Goal: Task Accomplishment & Management: Use online tool/utility

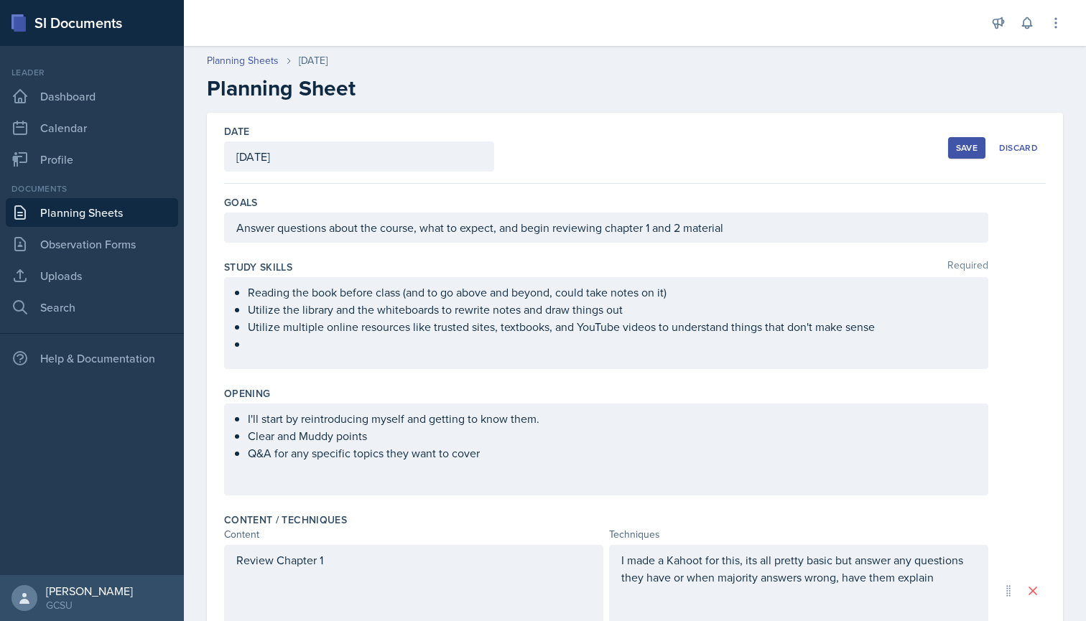
scroll to position [203, 0]
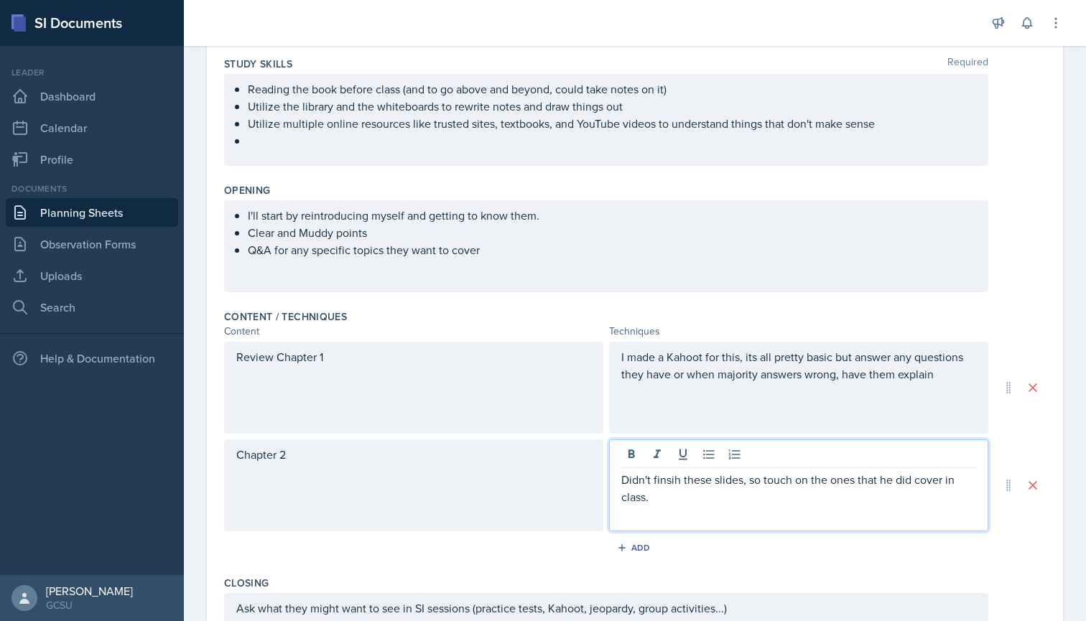
click at [606, 318] on div "Content / Techniques" at bounding box center [635, 317] width 822 height 14
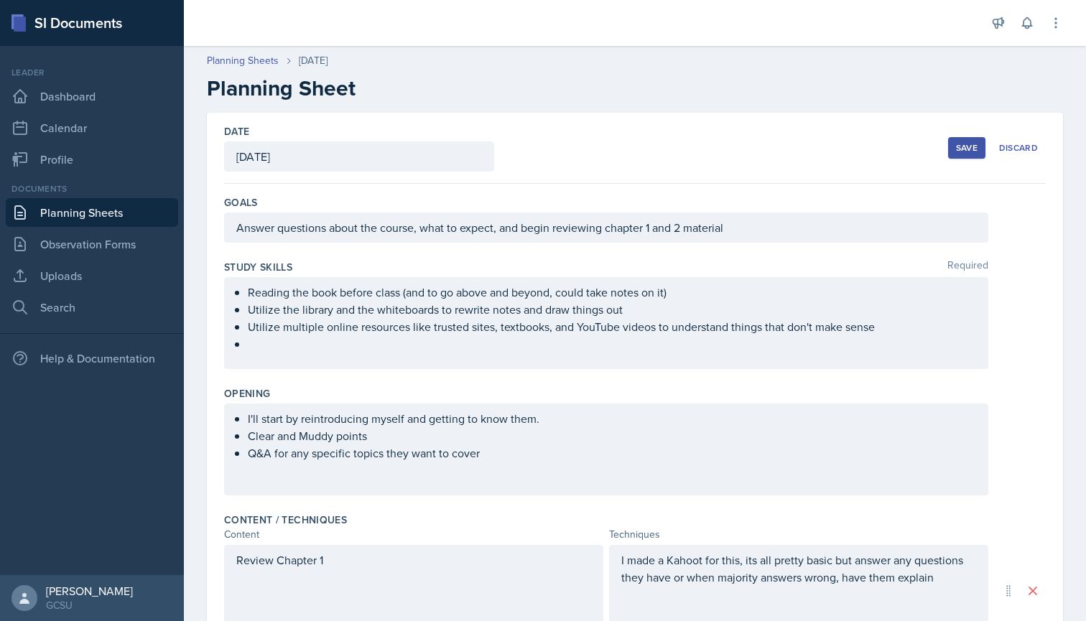
scroll to position [0, 0]
click at [968, 150] on div "Save" at bounding box center [967, 147] width 22 height 11
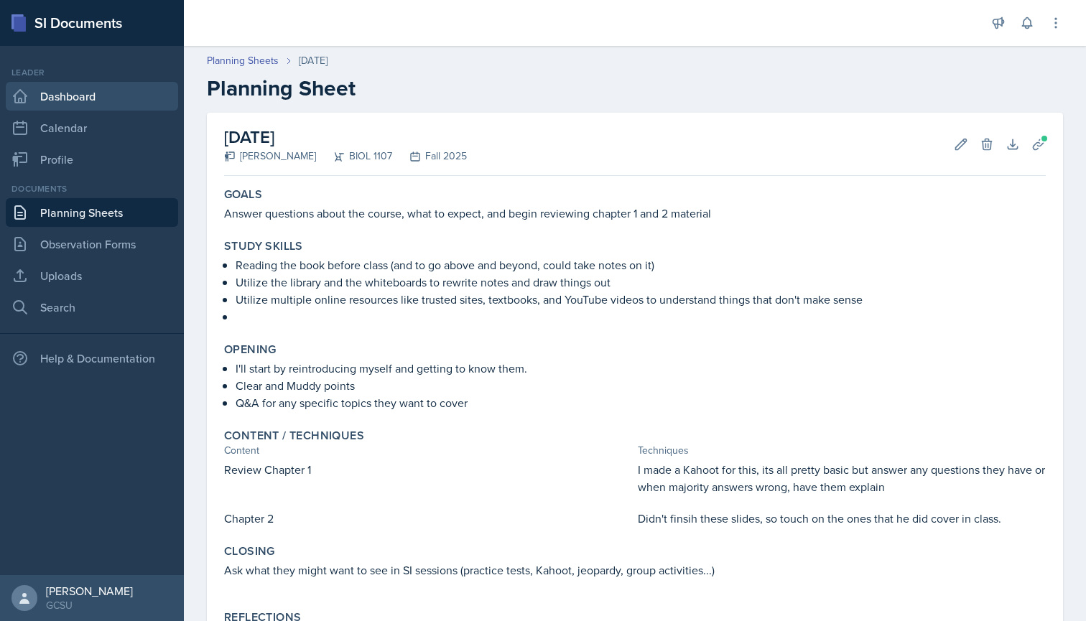
click at [98, 101] on link "Dashboard" at bounding box center [92, 96] width 172 height 29
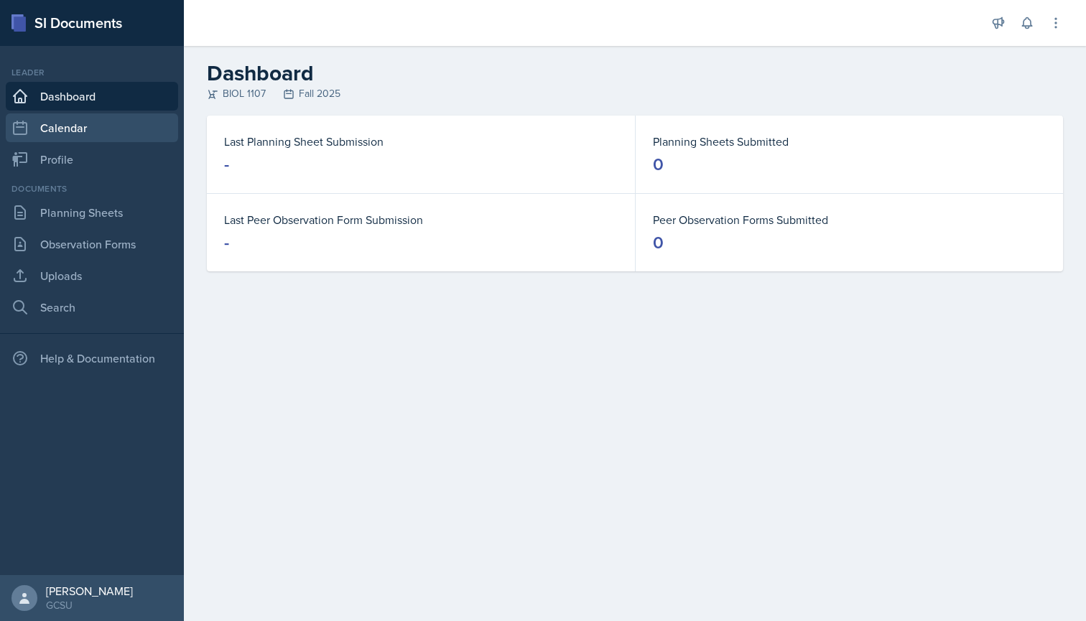
click at [61, 132] on link "Calendar" at bounding box center [92, 127] width 172 height 29
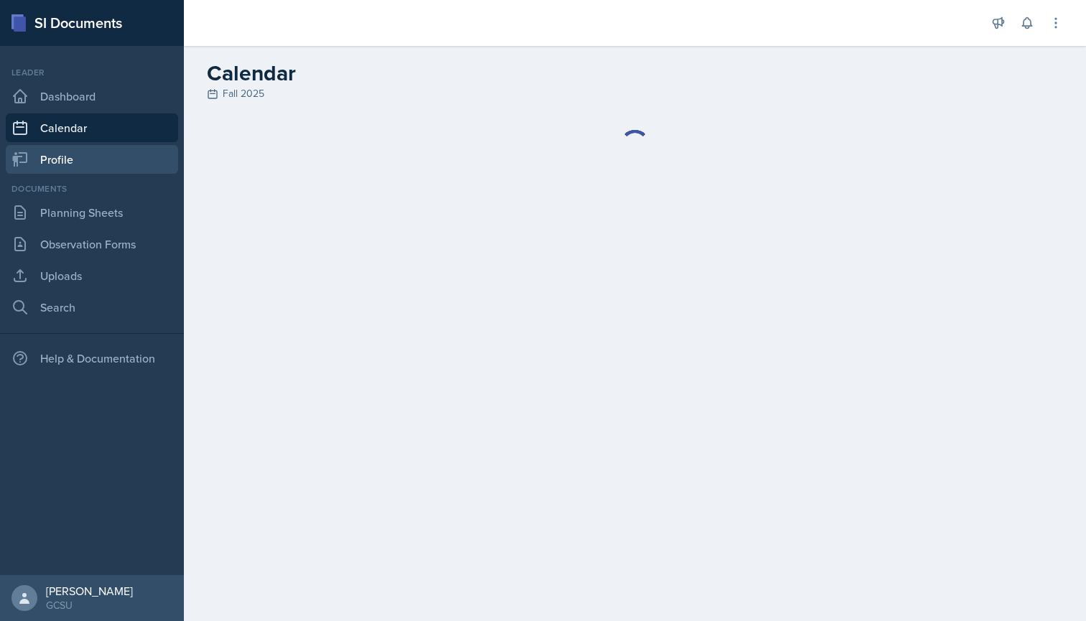
click at [79, 155] on link "Profile" at bounding box center [92, 159] width 172 height 29
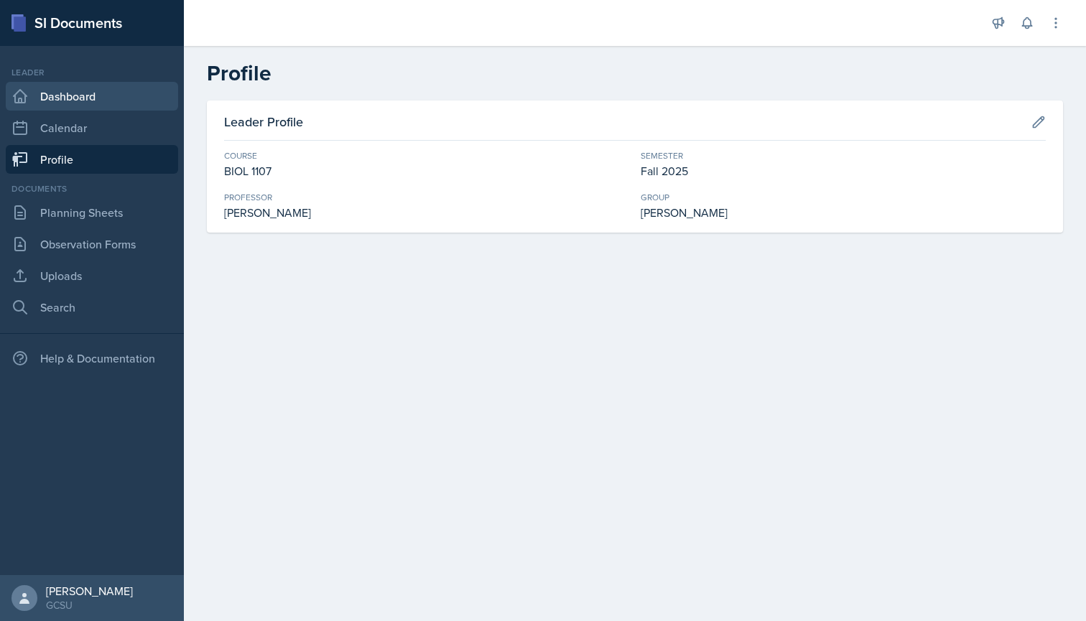
click at [118, 98] on link "Dashboard" at bounding box center [92, 96] width 172 height 29
